Goal: Information Seeking & Learning: Learn about a topic

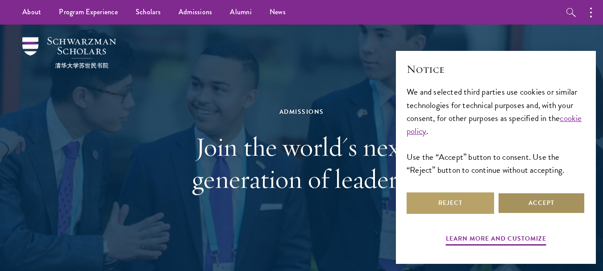
click at [559, 207] on button "Accept" at bounding box center [542, 202] width 88 height 21
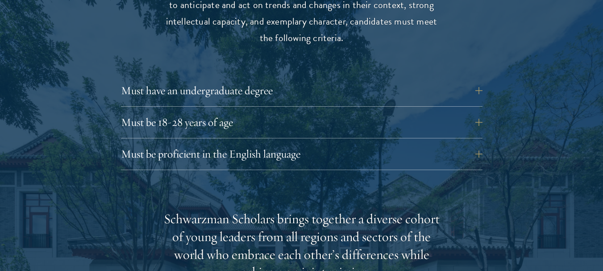
scroll to position [1245, 0]
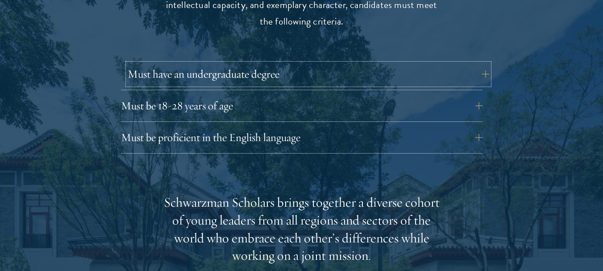
click at [481, 63] on button "Must have an undergraduate degree" at bounding box center [309, 73] width 362 height 21
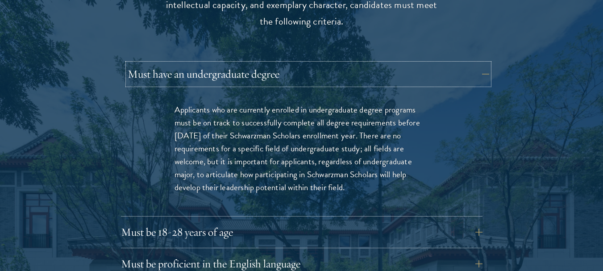
click at [481, 63] on button "Must have an undergraduate degree" at bounding box center [309, 73] width 362 height 21
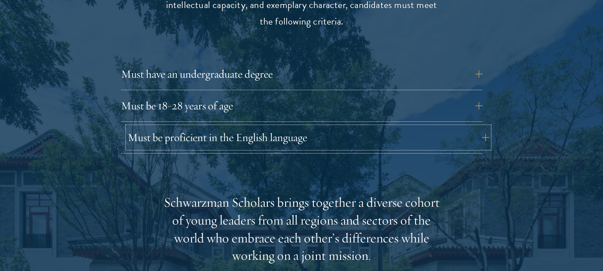
click at [479, 127] on button "Must be proficient in the English language" at bounding box center [309, 137] width 362 height 21
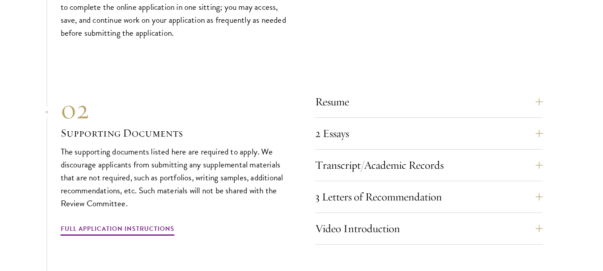
scroll to position [2973, 0]
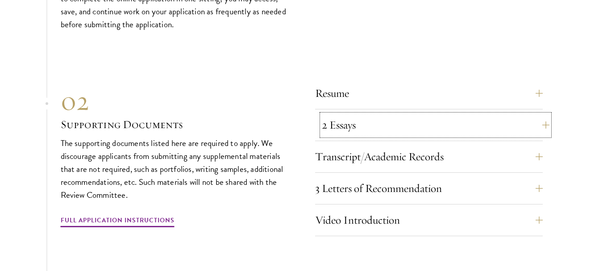
click at [546, 114] on button "2 Essays" at bounding box center [436, 124] width 228 height 21
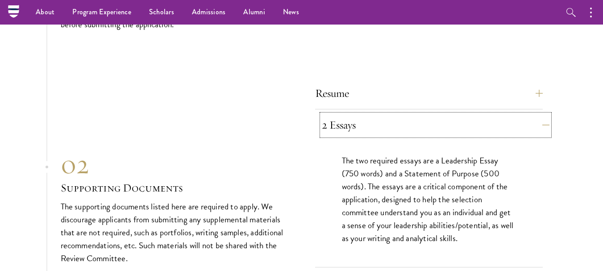
click at [546, 114] on button "2 Essays" at bounding box center [436, 124] width 228 height 21
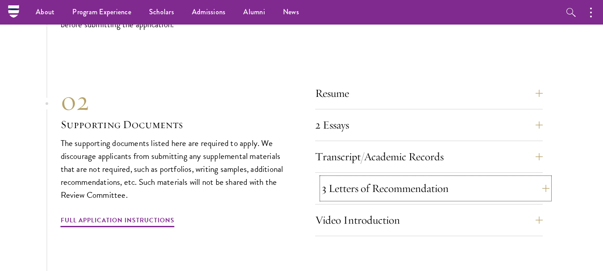
click at [547, 178] on button "3 Letters of Recommendation" at bounding box center [436, 188] width 228 height 21
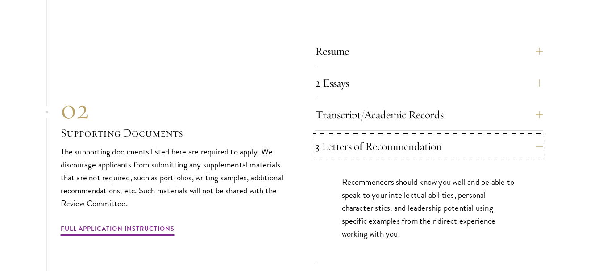
scroll to position [2798, 0]
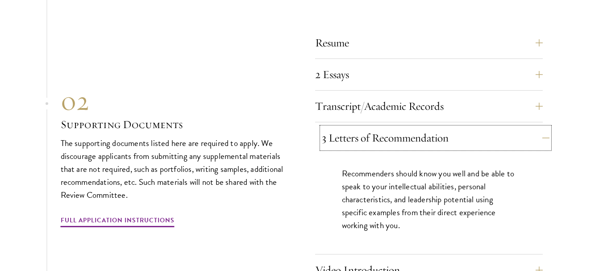
click at [539, 127] on button "3 Letters of Recommendation" at bounding box center [436, 137] width 228 height 21
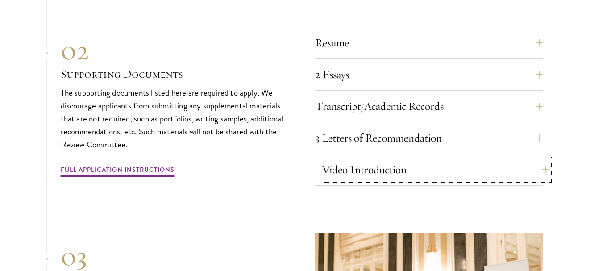
click at [542, 159] on button "Video Introduction" at bounding box center [436, 169] width 228 height 21
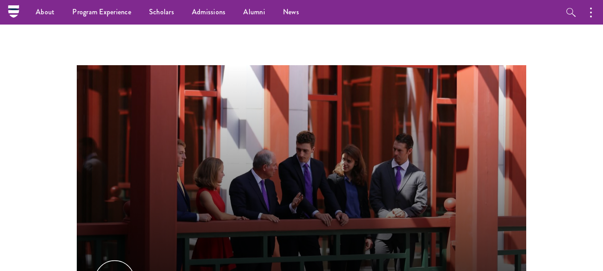
scroll to position [390, 0]
